Goal: Communication & Community: Answer question/provide support

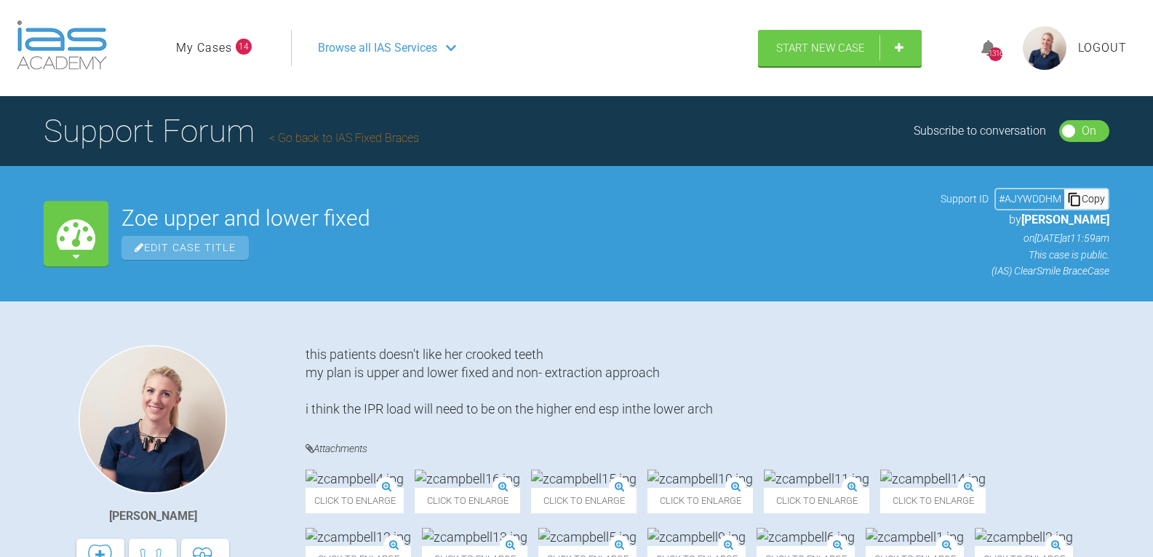
scroll to position [1856, 0]
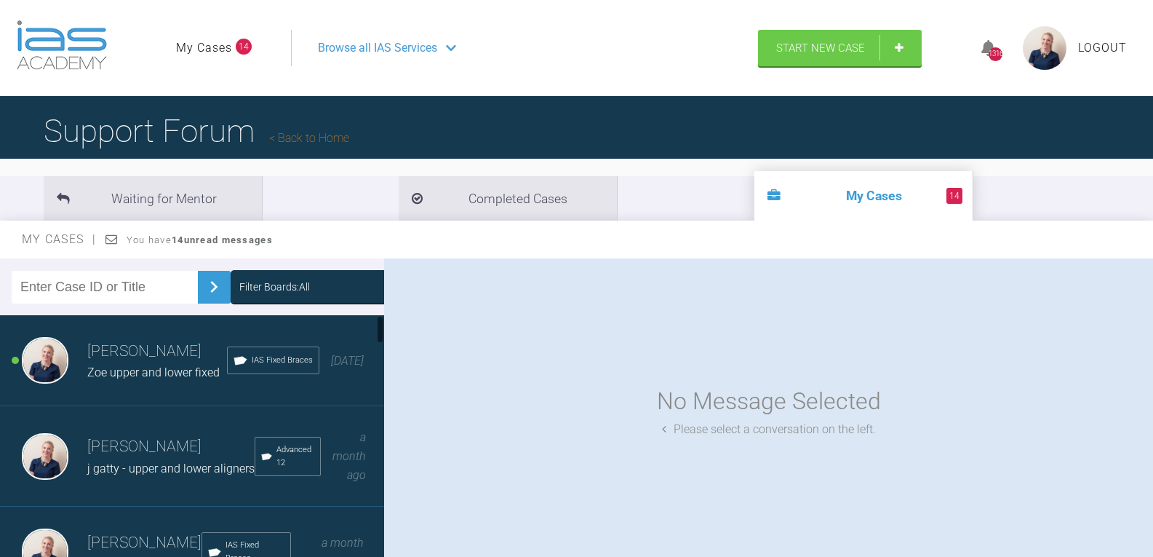
click at [266, 283] on div "Filter Boards: All" at bounding box center [274, 287] width 71 height 16
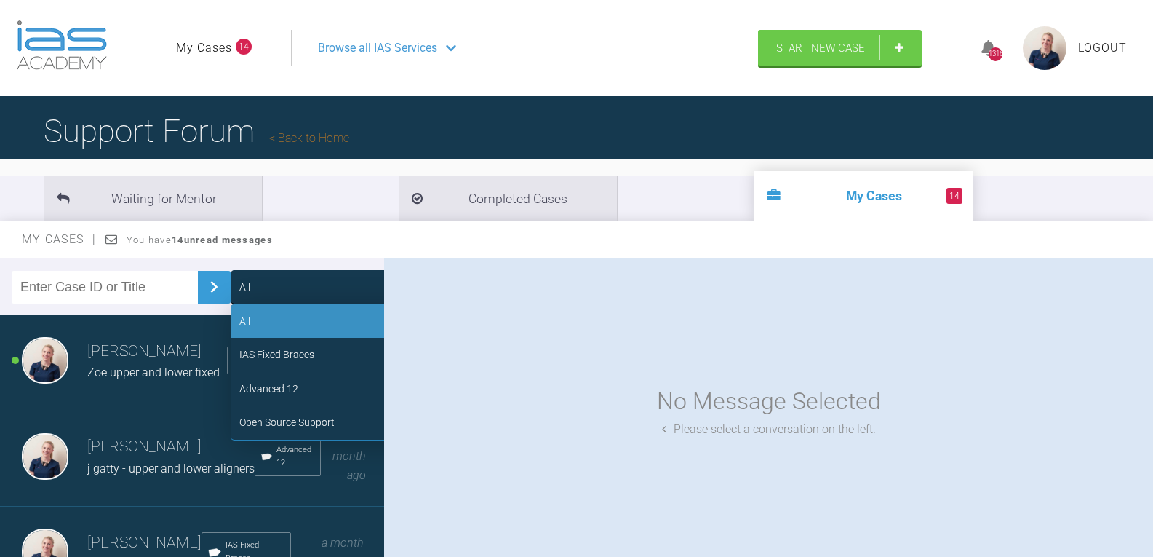
click at [277, 386] on div "Advanced 12" at bounding box center [268, 389] width 59 height 16
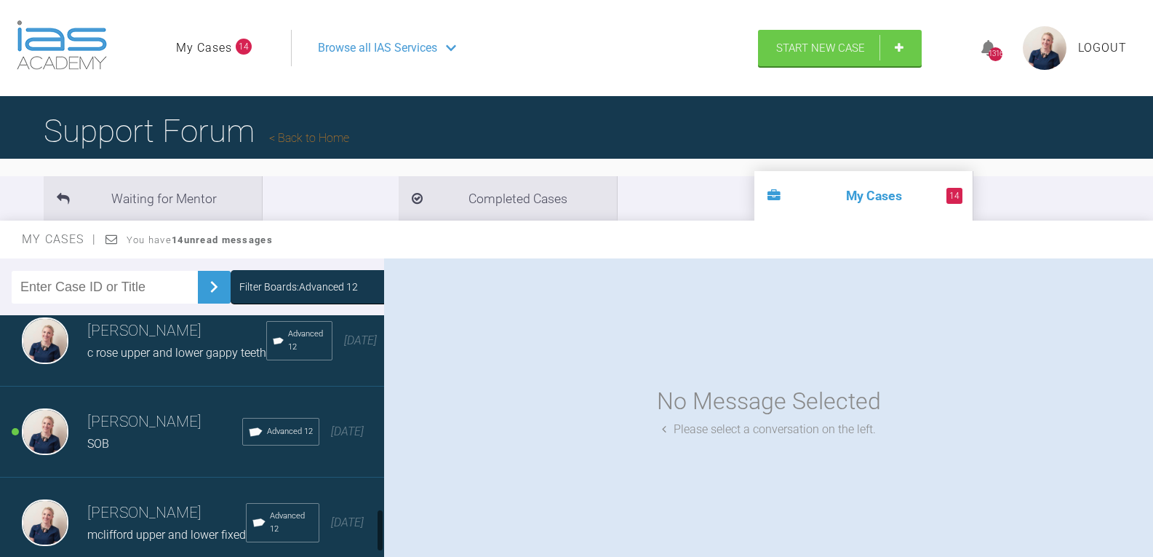
scroll to position [1055, 0]
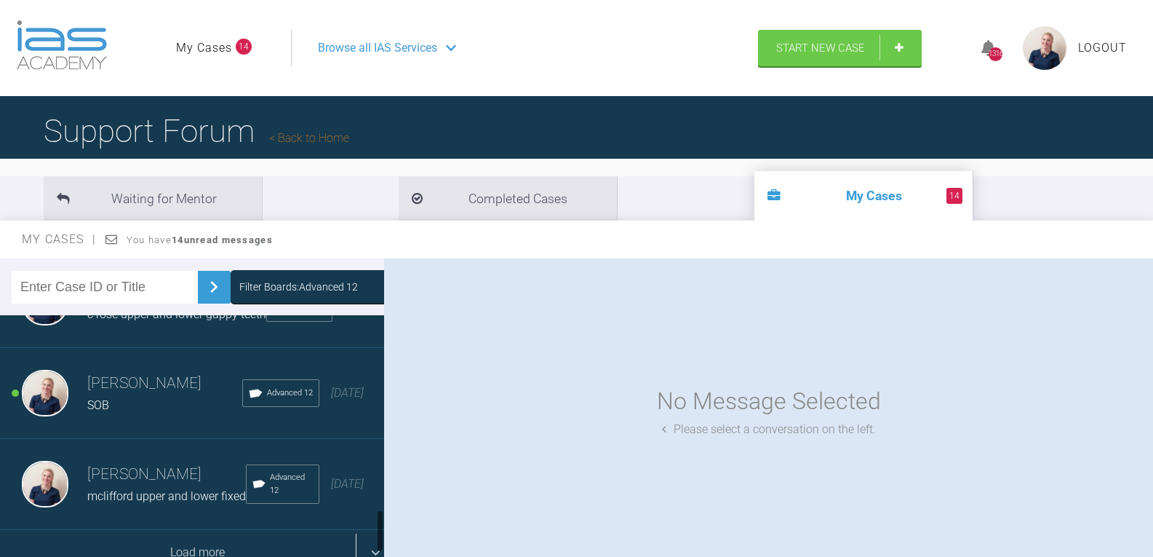
click at [196, 530] on div "Load more" at bounding box center [197, 552] width 395 height 45
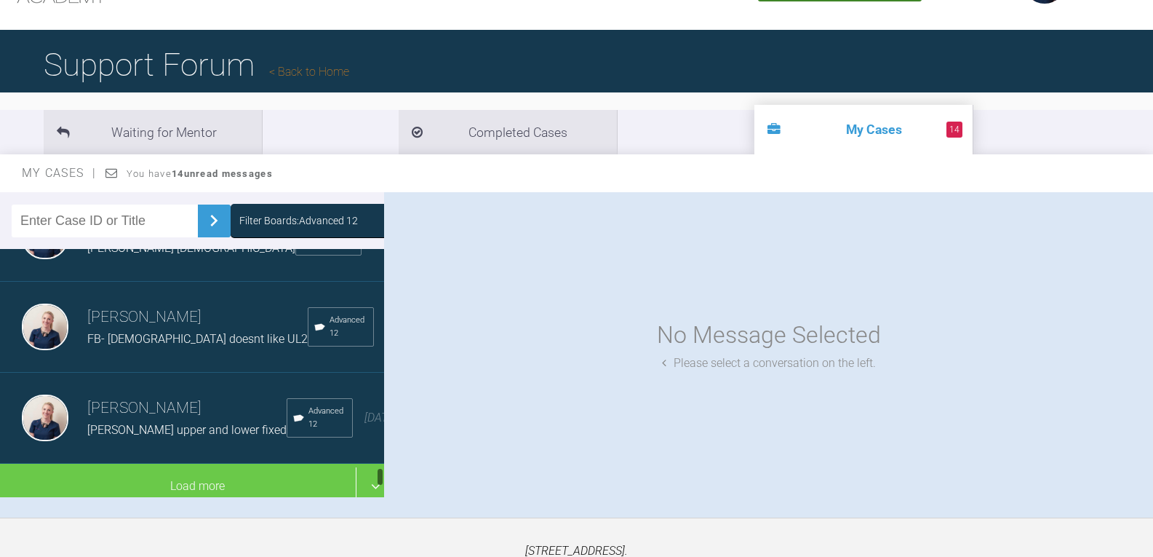
scroll to position [146, 0]
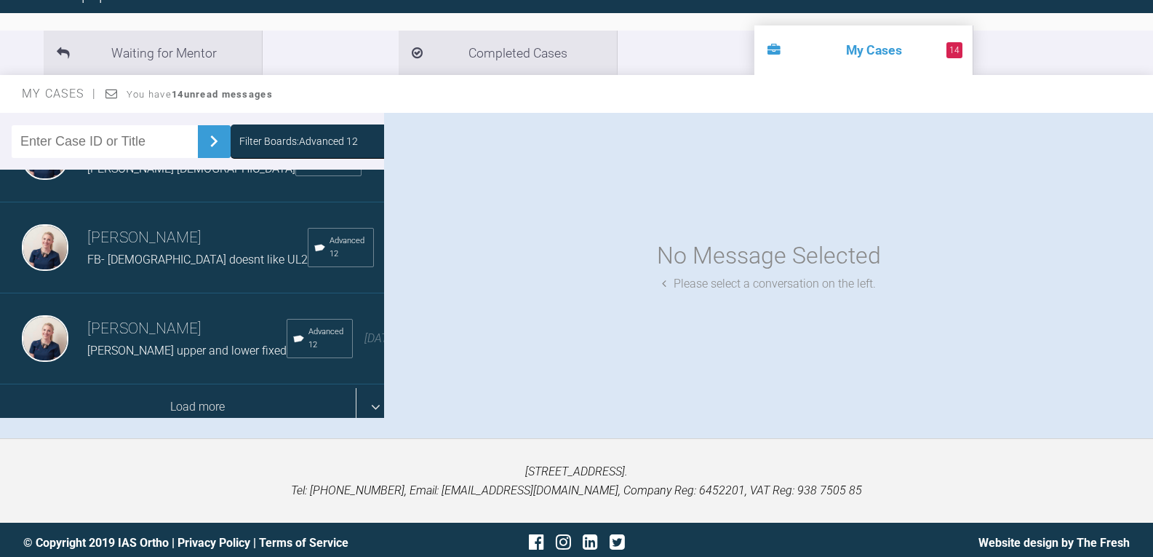
click at [197, 389] on div "Load more" at bounding box center [197, 406] width 395 height 45
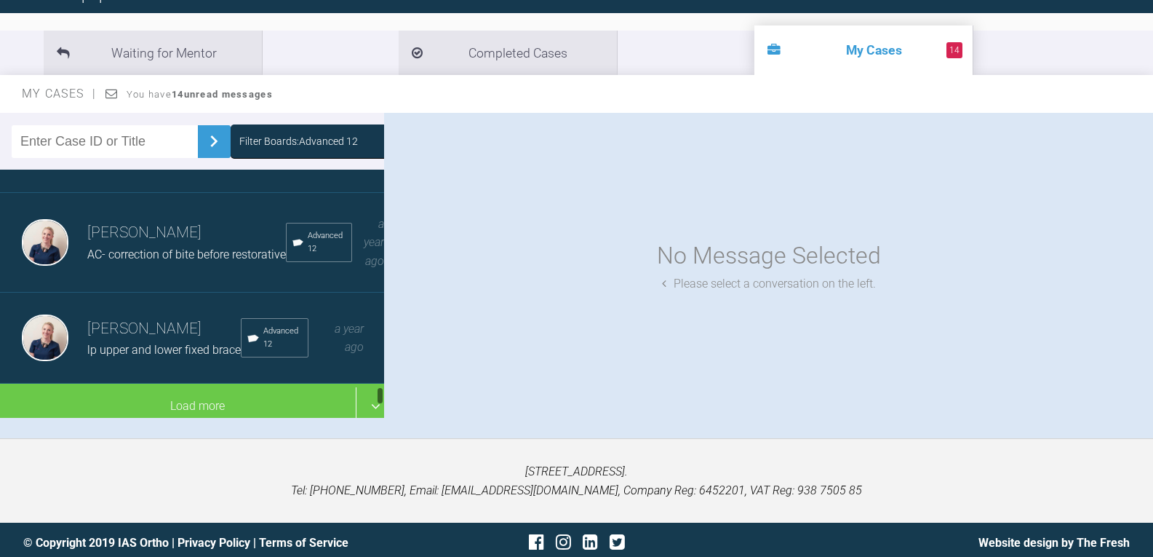
scroll to position [3732, 0]
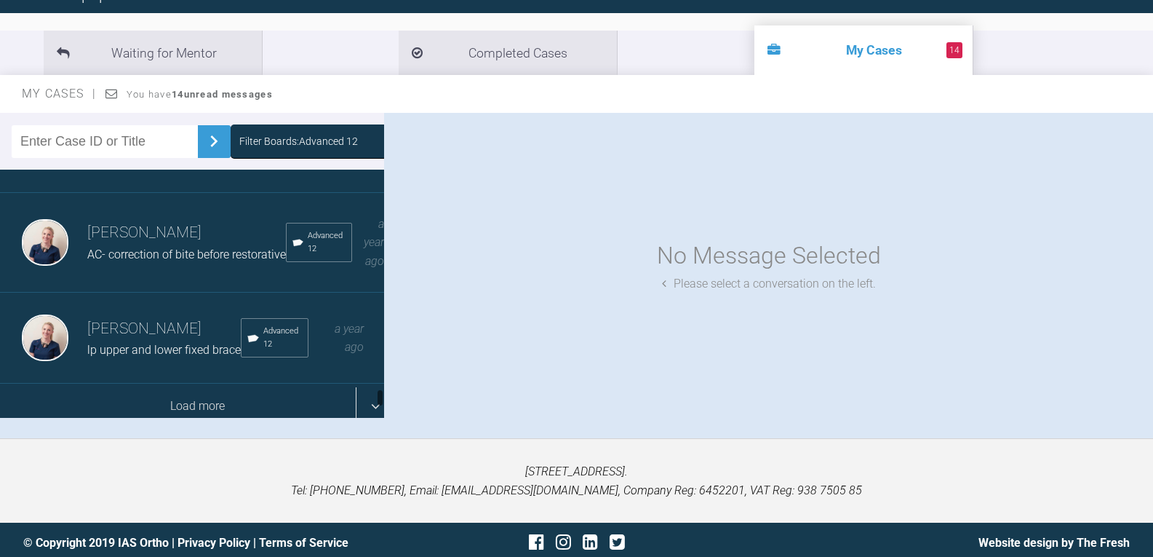
click at [198, 383] on div "Load more" at bounding box center [197, 405] width 395 height 45
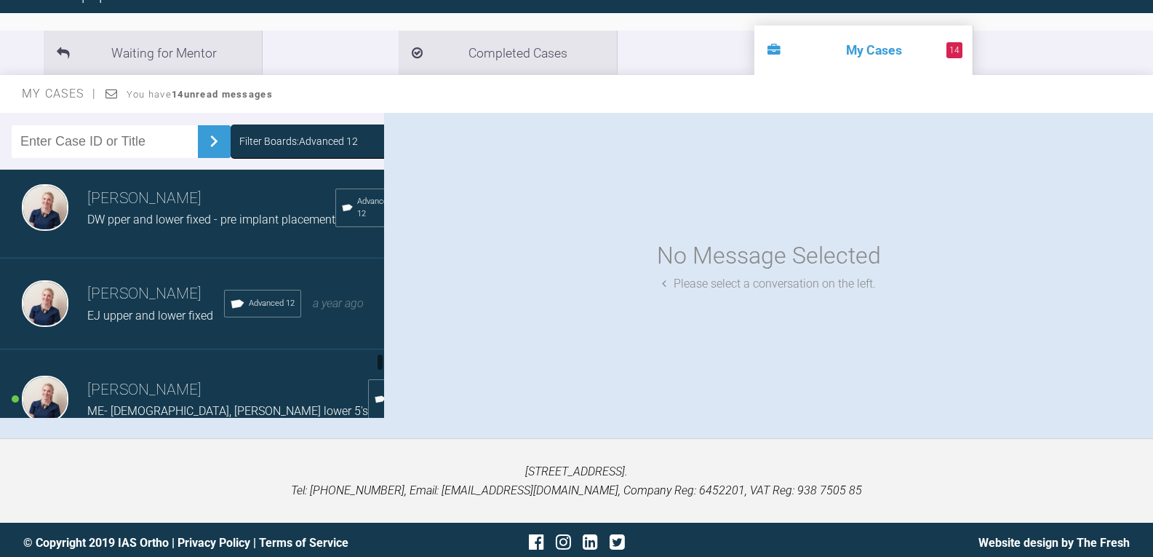
scroll to position [4096, 0]
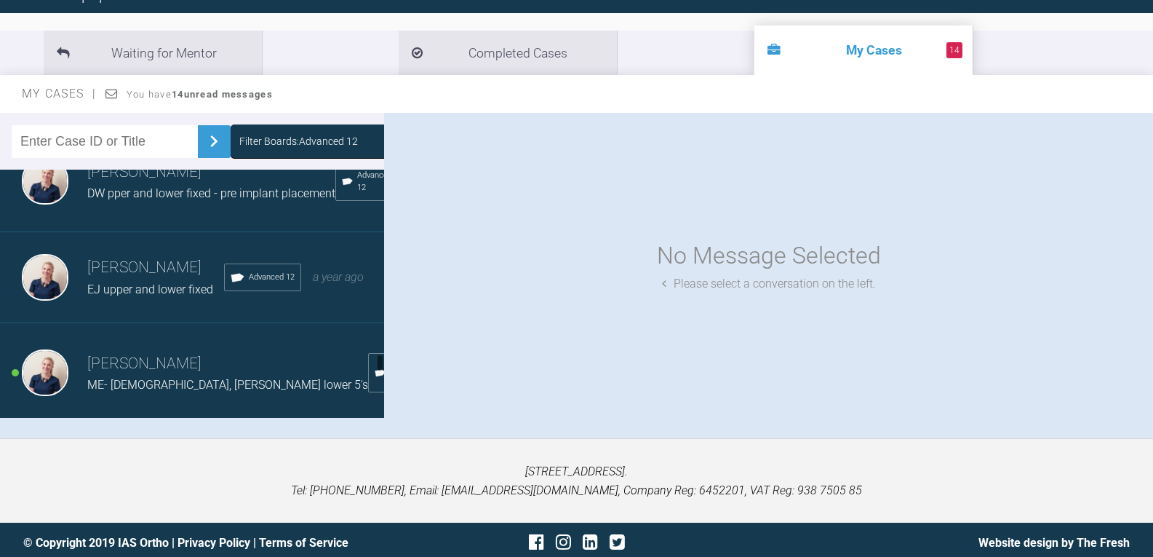
click at [151, 89] on h3 "[PERSON_NAME]" at bounding box center [155, 76] width 137 height 25
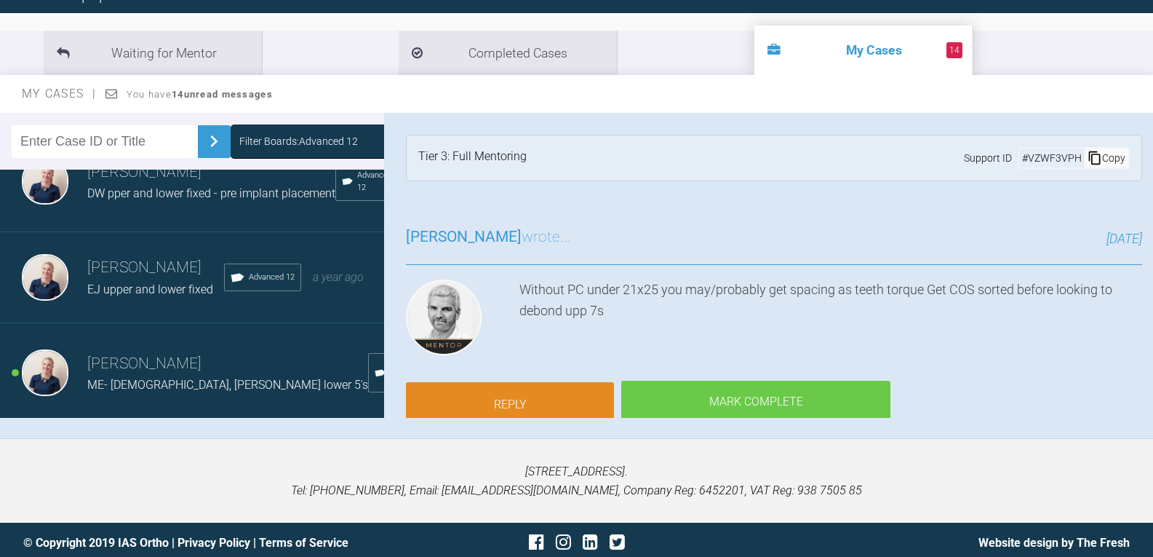
click at [520, 402] on link "Reply" at bounding box center [510, 404] width 208 height 45
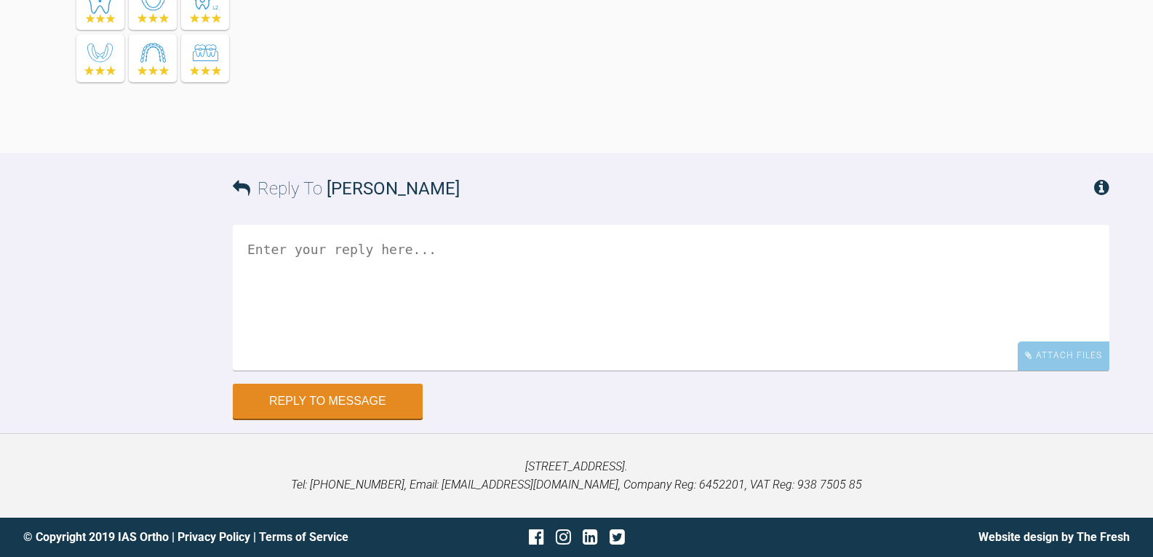
scroll to position [17053, 0]
click at [1058, 368] on div "Attach Files" at bounding box center [1064, 355] width 92 height 28
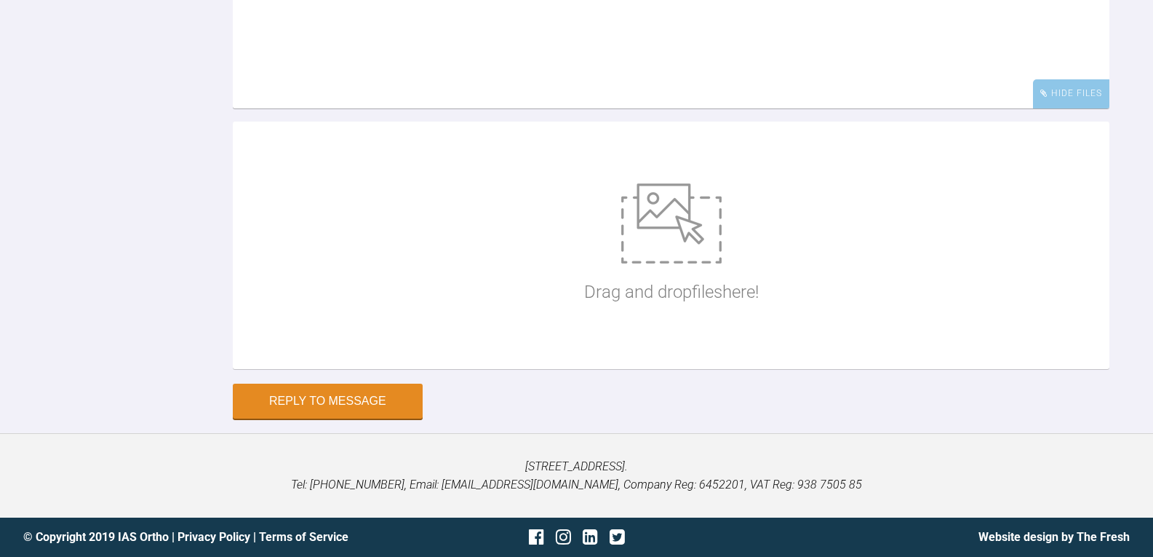
click at [731, 354] on div "Drag and drop files here!" at bounding box center [671, 245] width 175 height 218
type input "C:\fakepath\saxe101.jpg"
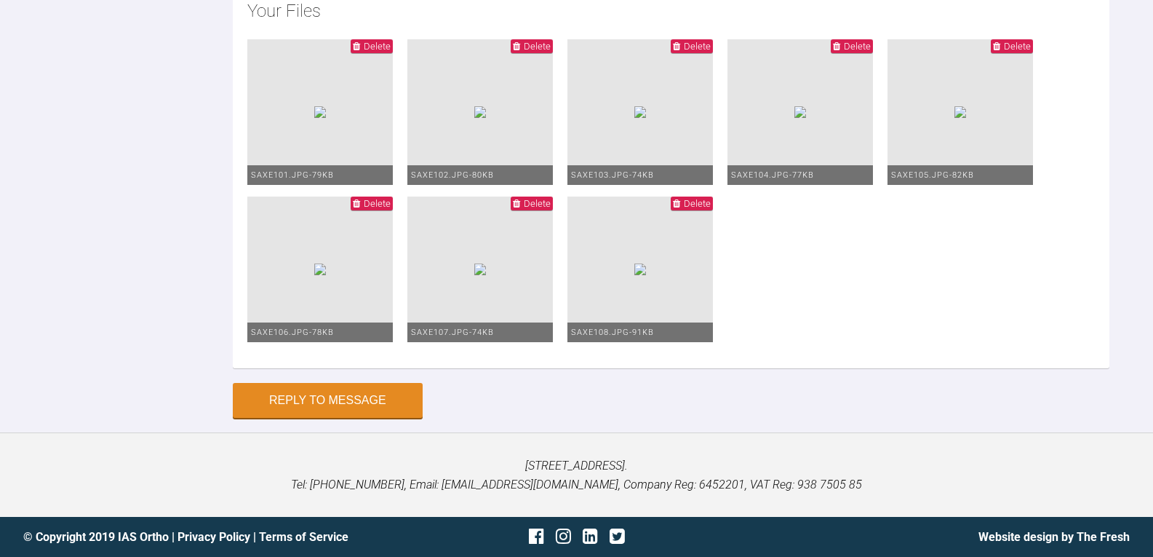
scroll to position [25, 0]
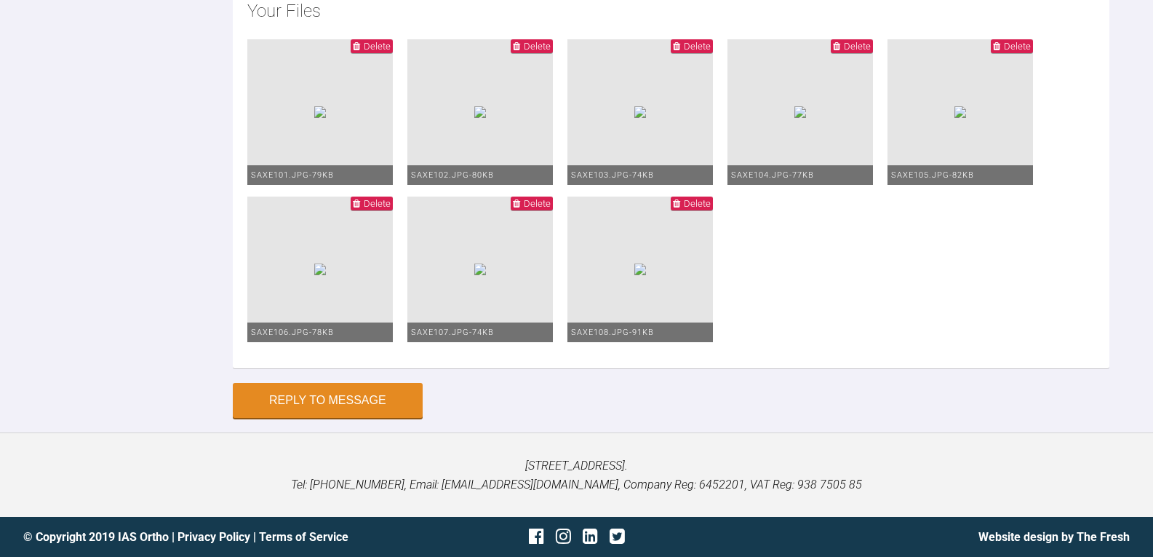
type textarea "upper 1925biti 6-6 lower 1925ss 7-7 power chians lower 7-7 upper 6-6 shes not b…"
click at [346, 402] on button "Reply to Message" at bounding box center [328, 401] width 190 height 35
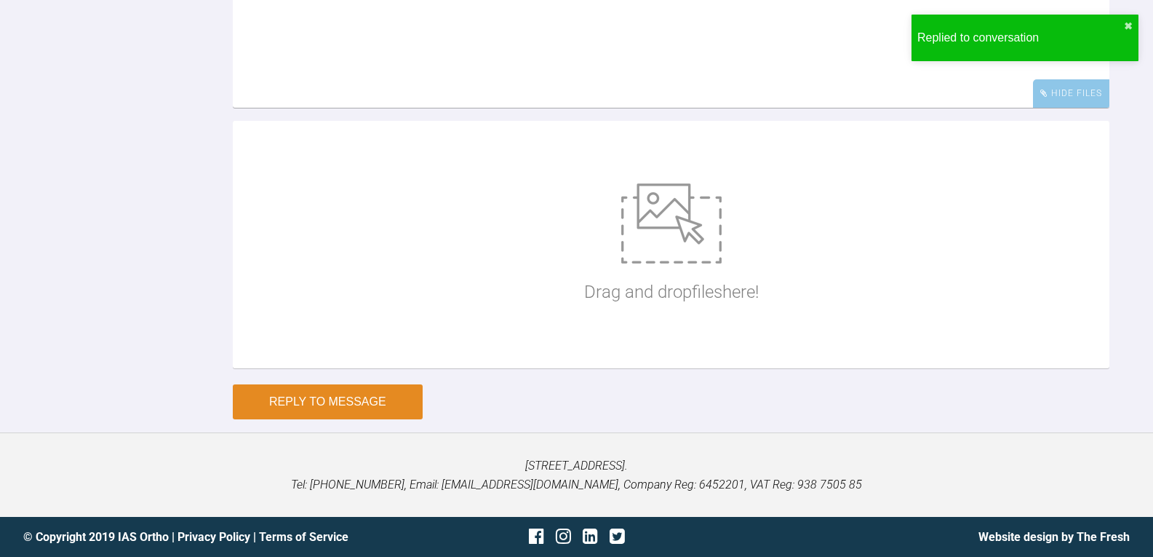
scroll to position [17141, 0]
